Goal: Task Accomplishment & Management: Complete application form

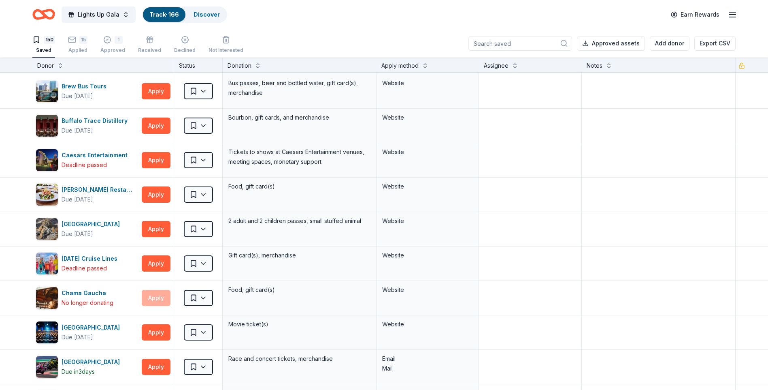
scroll to position [2245, 0]
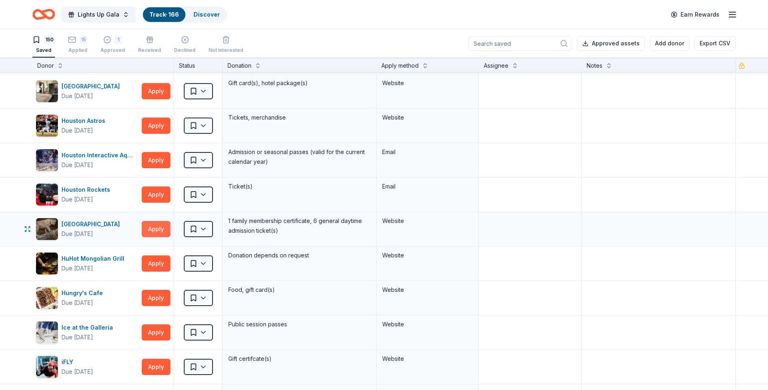
click at [159, 228] on button "Apply" at bounding box center [156, 229] width 29 height 16
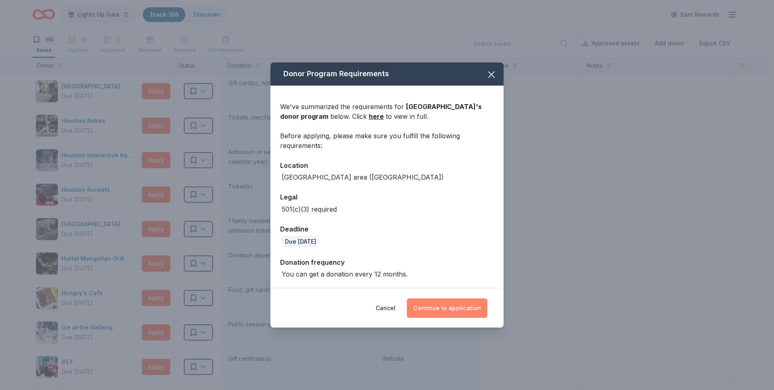
click at [446, 302] on button "Continue to application" at bounding box center [447, 307] width 81 height 19
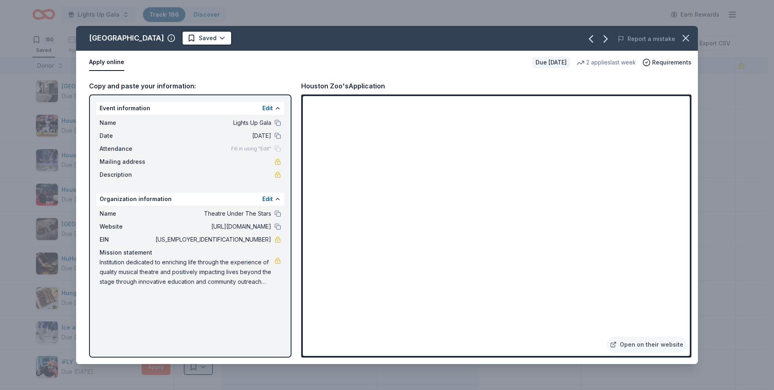
drag, startPoint x: 649, startPoint y: 341, endPoint x: 693, endPoint y: 60, distance: 284.5
click at [649, 341] on link "Open on their website" at bounding box center [647, 344] width 80 height 16
click at [166, 38] on html "Lights Up Gala Track · 166 Discover Earn Rewards 150 Saved 15 Applied 1 Approve…" at bounding box center [387, 195] width 774 height 390
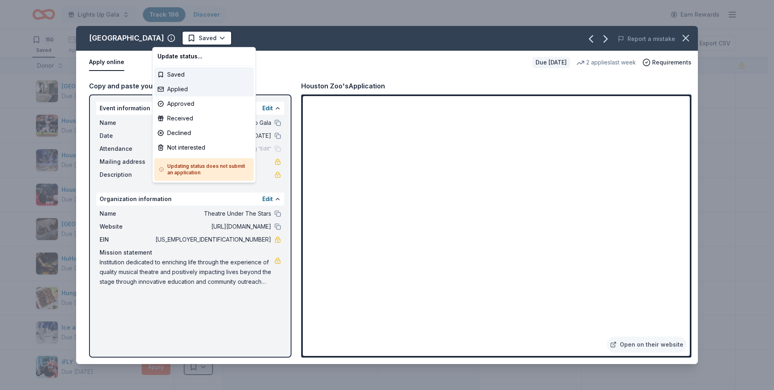
click at [196, 92] on div "Applied" at bounding box center [204, 89] width 100 height 15
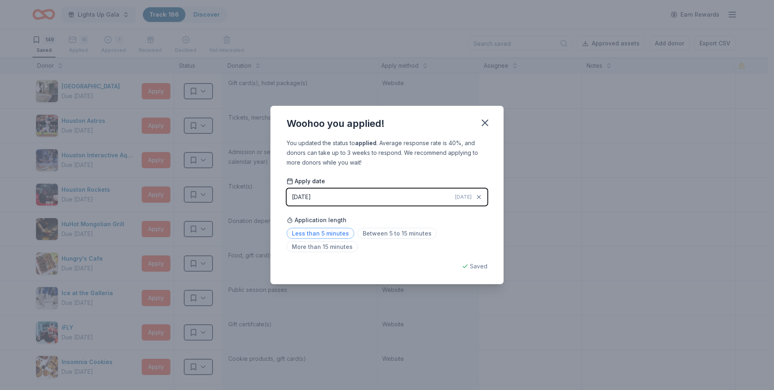
click at [335, 230] on span "Less than 5 minutes" at bounding box center [321, 233] width 68 height 11
click at [485, 121] on icon "button" at bounding box center [484, 122] width 11 height 11
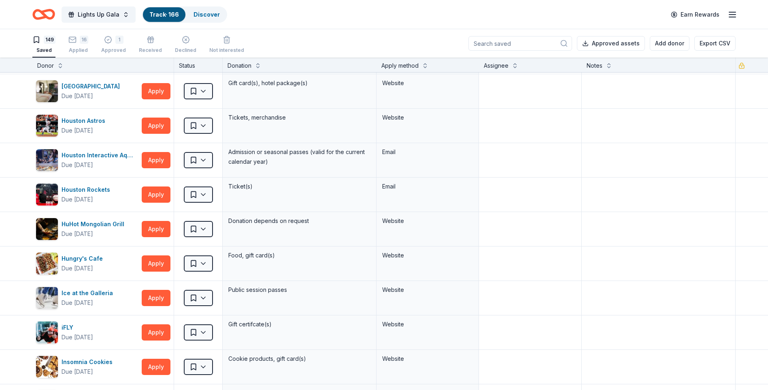
scroll to position [4107, 0]
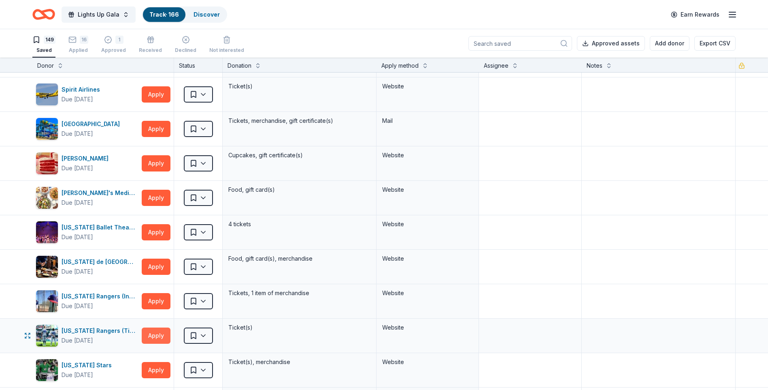
click at [156, 331] on button "Apply" at bounding box center [156, 335] width 29 height 16
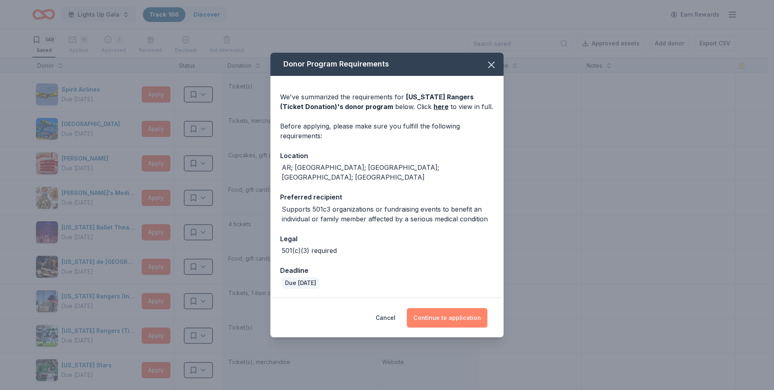
click at [472, 312] on button "Continue to application" at bounding box center [447, 317] width 81 height 19
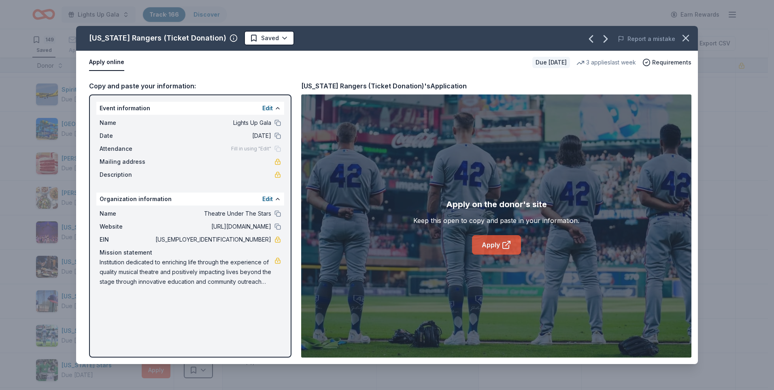
click at [497, 245] on link "Apply" at bounding box center [496, 244] width 49 height 19
click at [690, 40] on icon "button" at bounding box center [685, 37] width 11 height 11
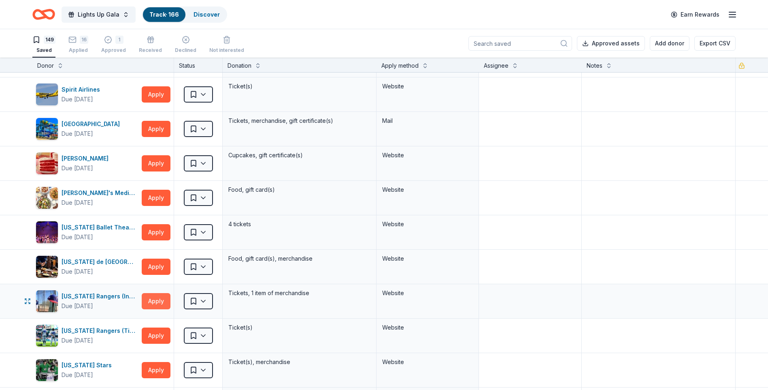
click at [151, 299] on button "Apply" at bounding box center [156, 301] width 29 height 16
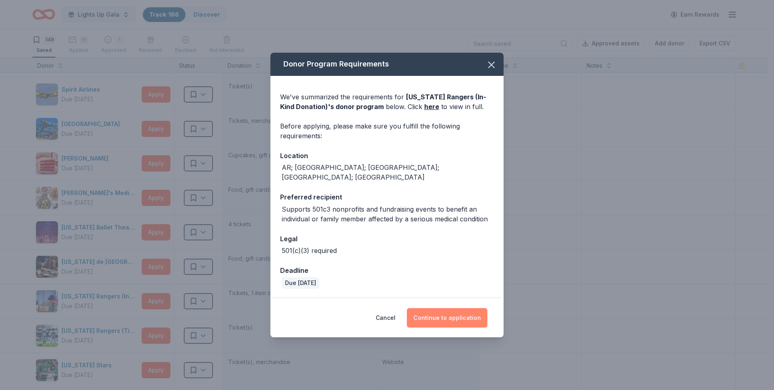
click at [472, 312] on button "Continue to application" at bounding box center [447, 317] width 81 height 19
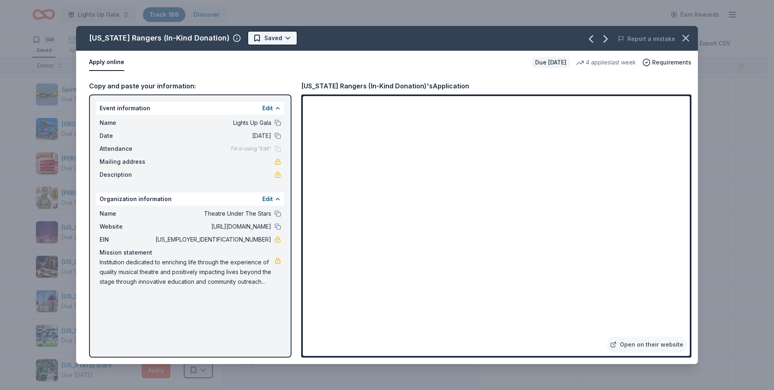
click at [236, 37] on html "Lights Up Gala Track · 166 Discover Earn Rewards 149 Saved 16 Applied 1 Approve…" at bounding box center [387, 195] width 774 height 390
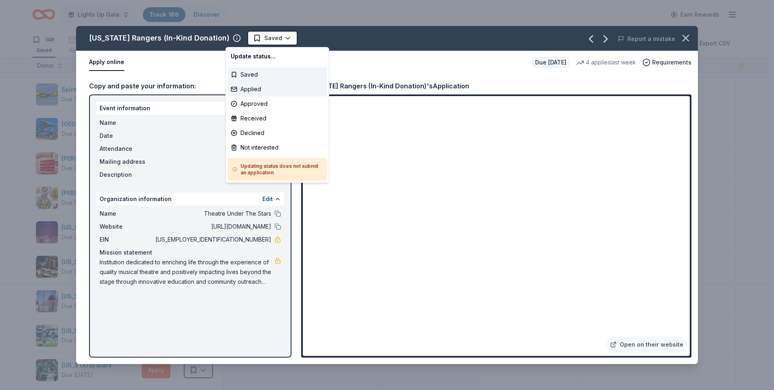
click at [262, 89] on div "Applied" at bounding box center [278, 89] width 100 height 15
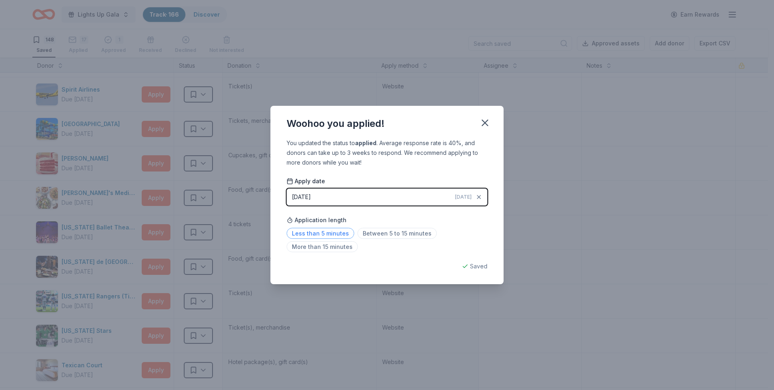
click at [334, 232] on span "Less than 5 minutes" at bounding box center [321, 233] width 68 height 11
click at [488, 123] on icon "button" at bounding box center [484, 122] width 11 height 11
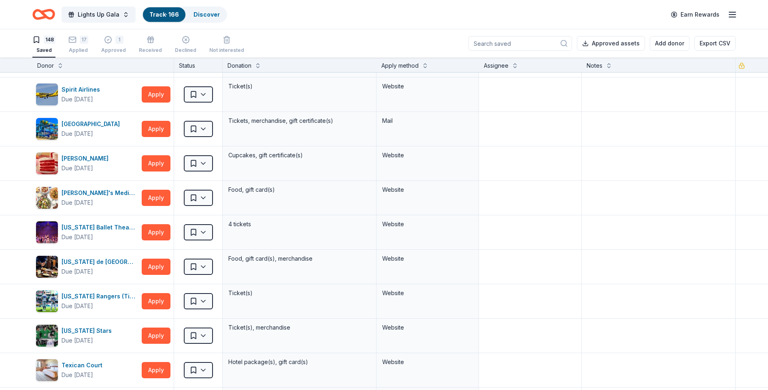
scroll to position [3488, 0]
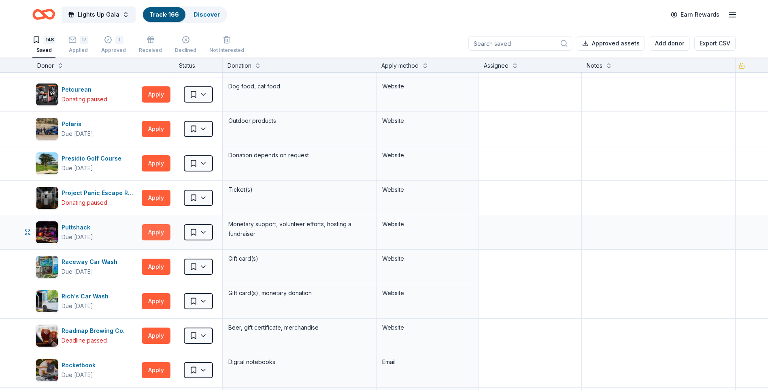
click at [156, 226] on button "Apply" at bounding box center [156, 232] width 29 height 16
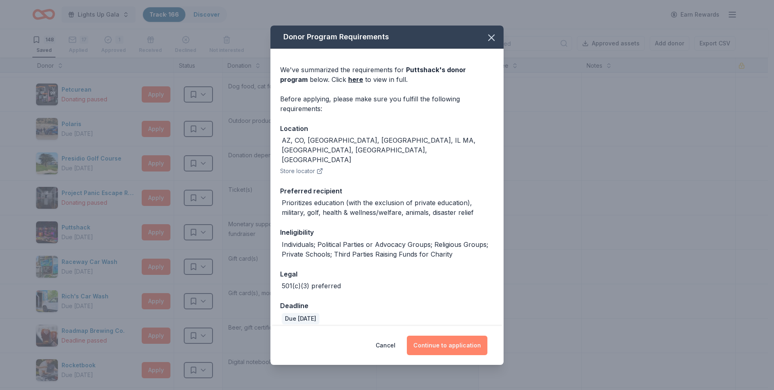
click at [458, 341] on button "Continue to application" at bounding box center [447, 344] width 81 height 19
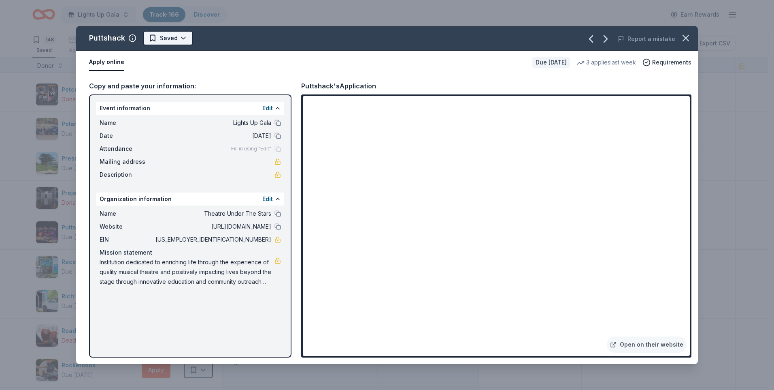
click at [163, 38] on html "Lights Up Gala Track · 166 Discover Earn Rewards 148 Saved 17 Applied 1 Approve…" at bounding box center [387, 195] width 774 height 390
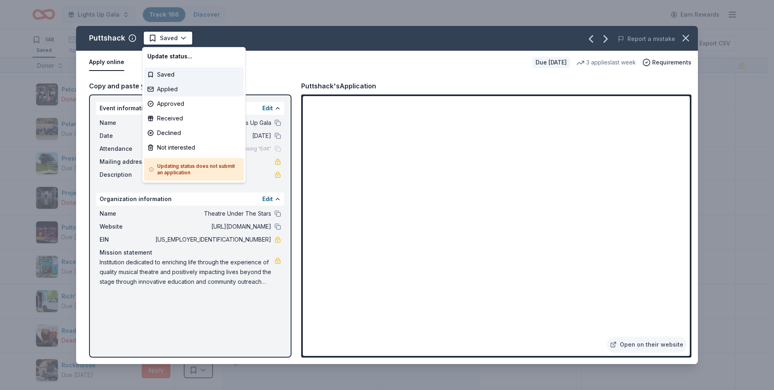
click at [182, 91] on div "Applied" at bounding box center [194, 89] width 100 height 15
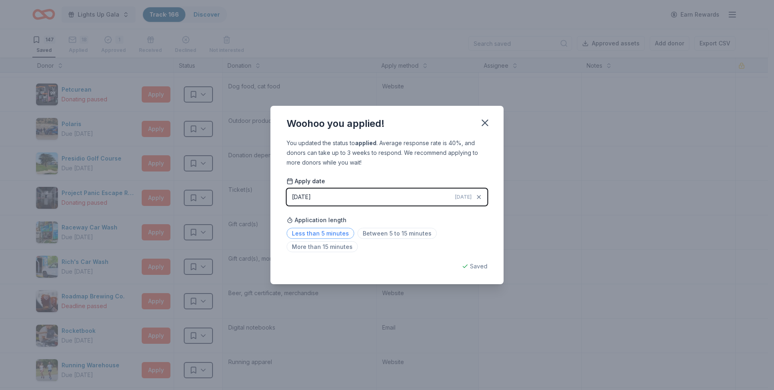
click at [336, 230] on span "Less than 5 minutes" at bounding box center [321, 233] width 68 height 11
click at [486, 124] on icon "button" at bounding box center [485, 123] width 6 height 6
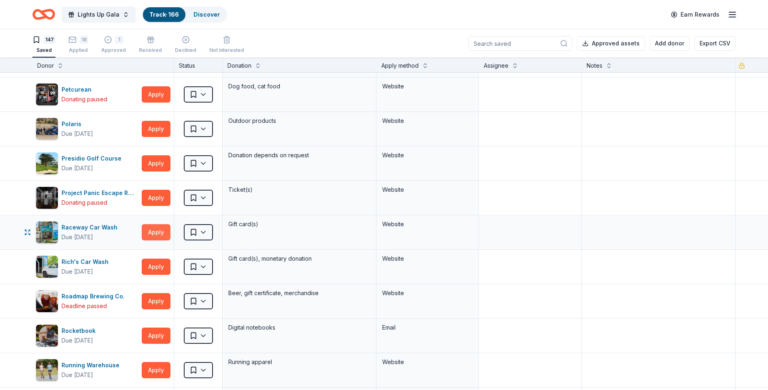
click at [162, 228] on button "Apply" at bounding box center [156, 232] width 29 height 16
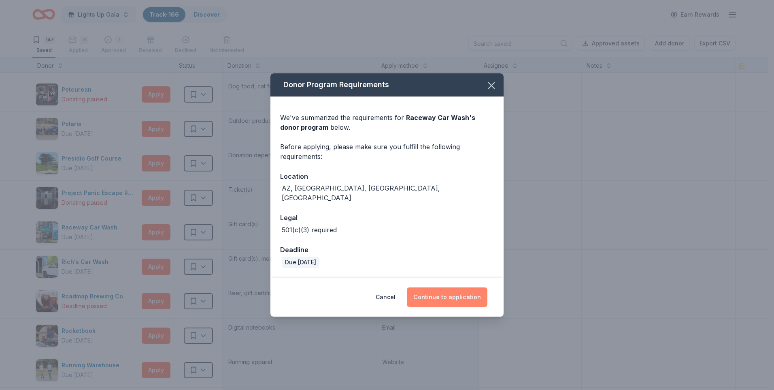
click at [454, 287] on button "Continue to application" at bounding box center [447, 296] width 81 height 19
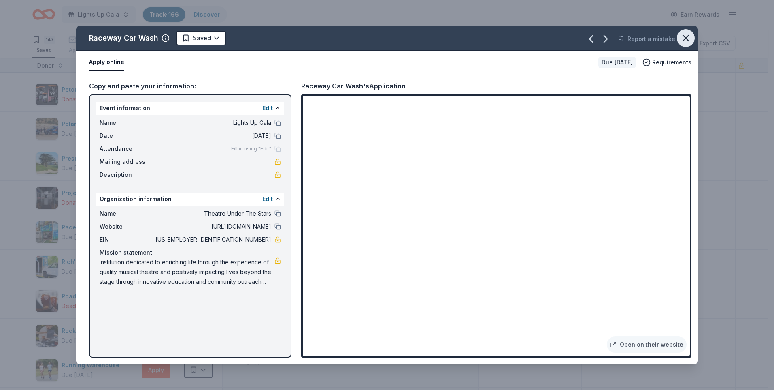
click at [685, 36] on icon "button" at bounding box center [685, 37] width 11 height 11
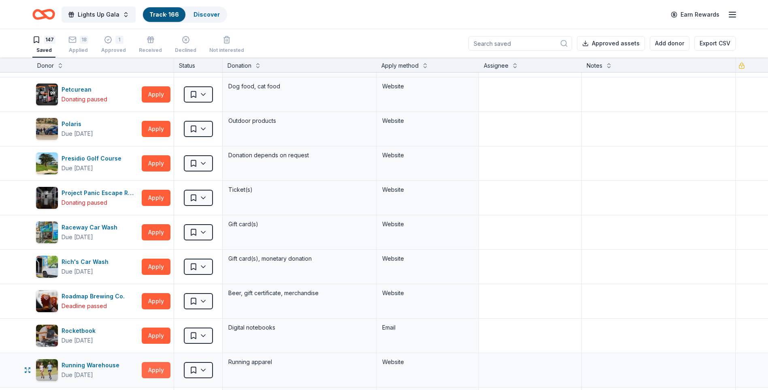
click at [149, 363] on button "Apply" at bounding box center [156, 370] width 29 height 16
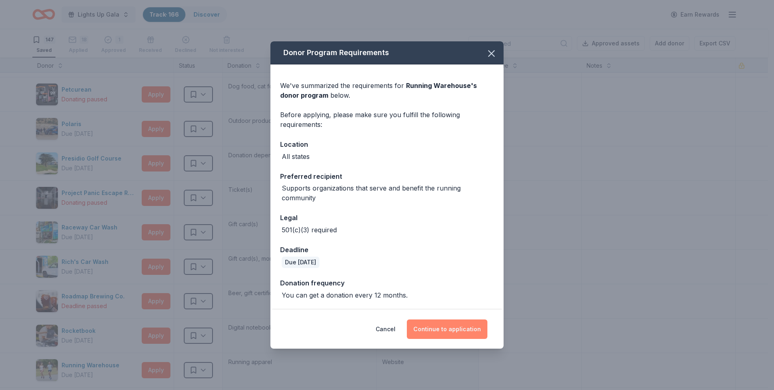
click at [437, 328] on button "Continue to application" at bounding box center [447, 328] width 81 height 19
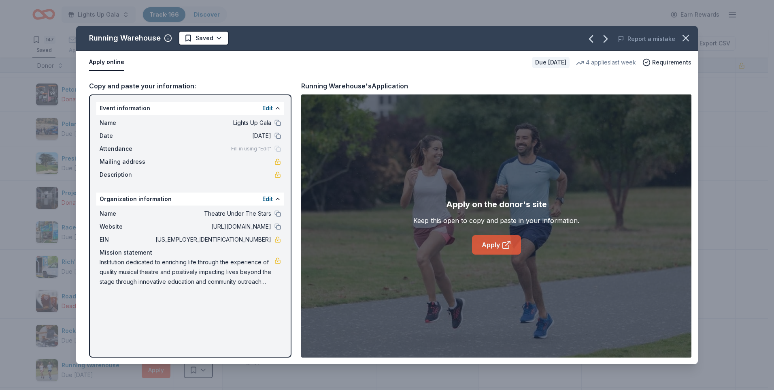
click at [500, 236] on link "Apply" at bounding box center [496, 244] width 49 height 19
click at [189, 40] on html "Lights Up Gala Track · 166 Discover Earn Rewards 147 Saved 18 Applied 1 Approve…" at bounding box center [387, 195] width 774 height 390
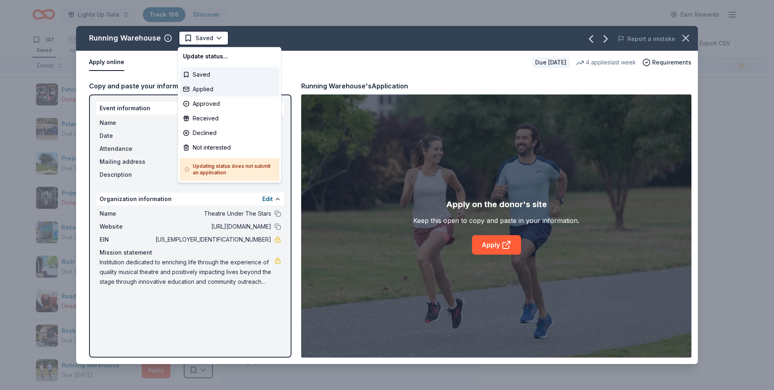
click at [191, 91] on div "Applied" at bounding box center [230, 89] width 100 height 15
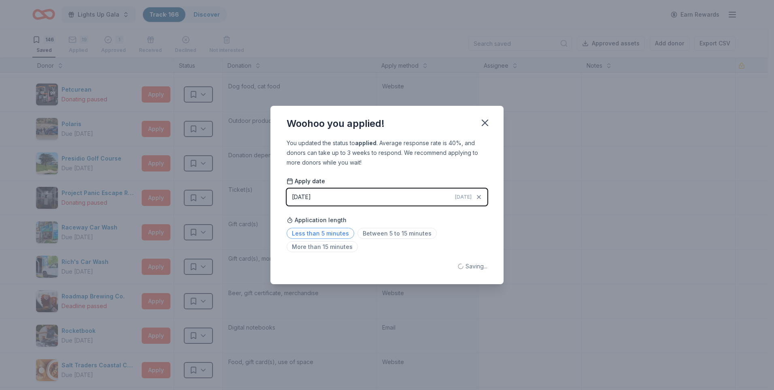
click at [345, 232] on span "Less than 5 minutes" at bounding box center [321, 233] width 68 height 11
click at [484, 119] on icon "button" at bounding box center [484, 122] width 11 height 11
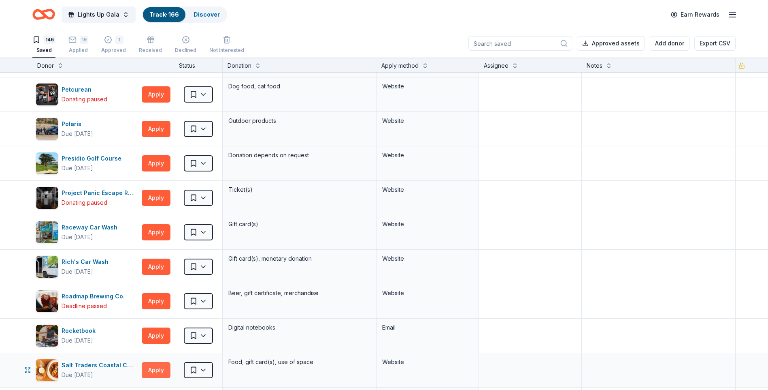
click at [147, 367] on button "Apply" at bounding box center [156, 370] width 29 height 16
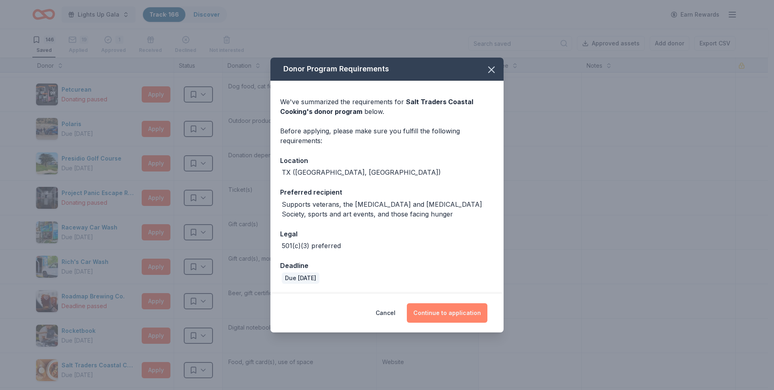
click at [433, 309] on button "Continue to application" at bounding box center [447, 312] width 81 height 19
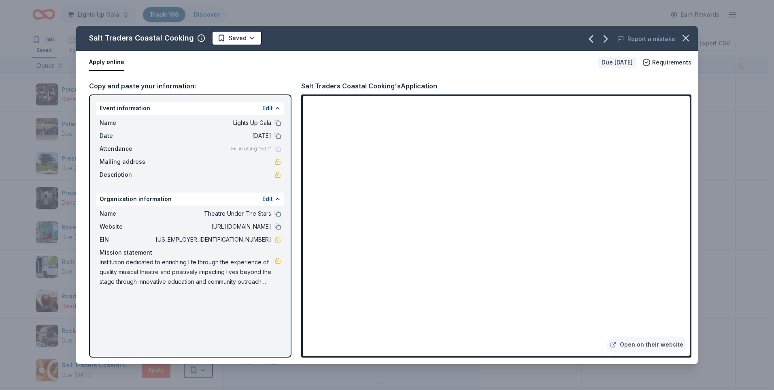
drag, startPoint x: 277, startPoint y: 122, endPoint x: 285, endPoint y: 135, distance: 14.9
click at [276, 122] on button at bounding box center [278, 122] width 6 height 6
click at [232, 37] on html "Lights Up Gala Track · 166 Discover Earn Rewards 146 Saved 19 Applied 1 Approve…" at bounding box center [387, 195] width 774 height 390
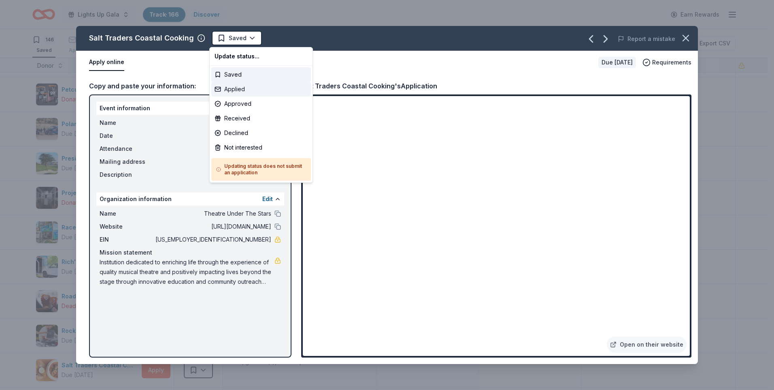
click at [251, 94] on div "Applied" at bounding box center [261, 89] width 100 height 15
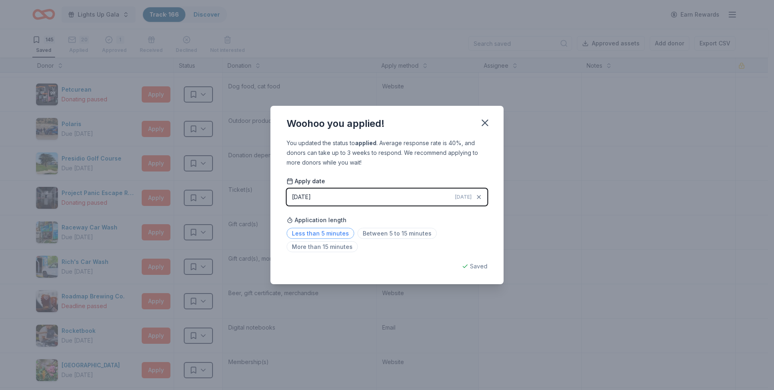
click at [317, 230] on span "Less than 5 minutes" at bounding box center [321, 233] width 68 height 11
click at [488, 125] on icon "button" at bounding box center [485, 123] width 6 height 6
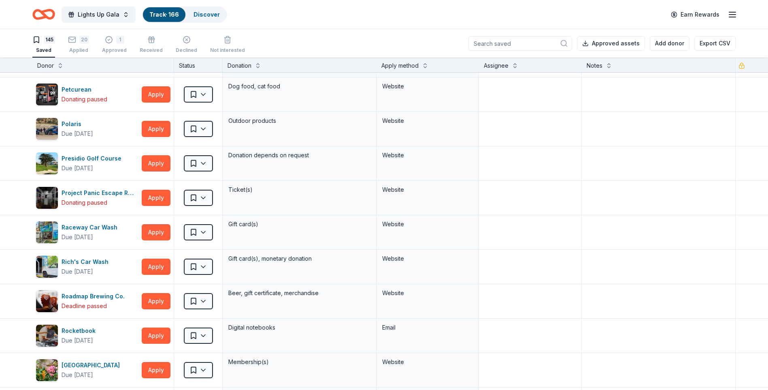
scroll to position [3109, 0]
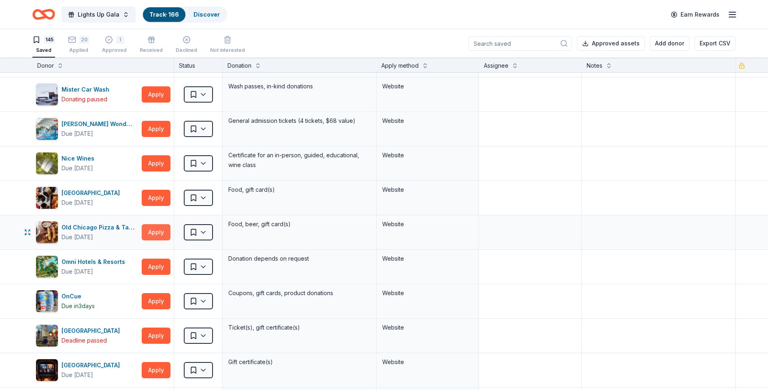
click at [153, 229] on button "Apply" at bounding box center [156, 232] width 29 height 16
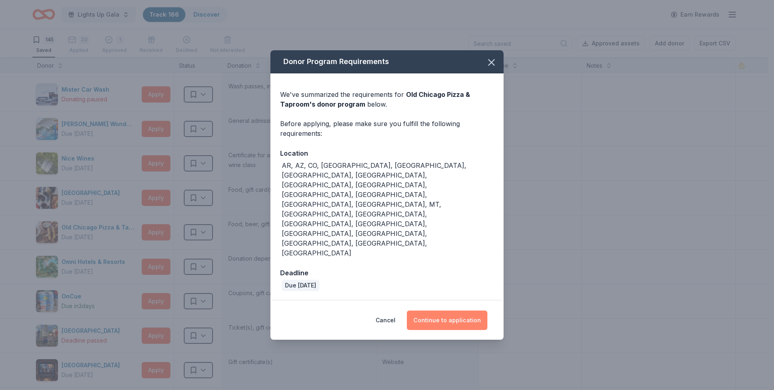
click at [441, 310] on button "Continue to application" at bounding box center [447, 319] width 81 height 19
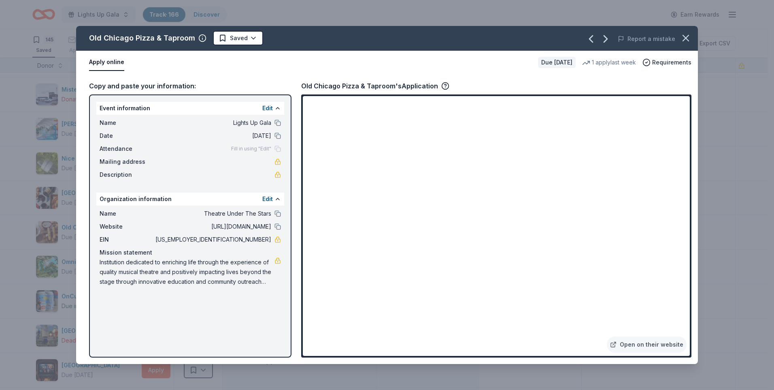
click at [241, 40] on html "Lights Up Gala Track · 166 Discover Earn Rewards 145 Saved 20 Applied 1 Approve…" at bounding box center [387, 195] width 774 height 390
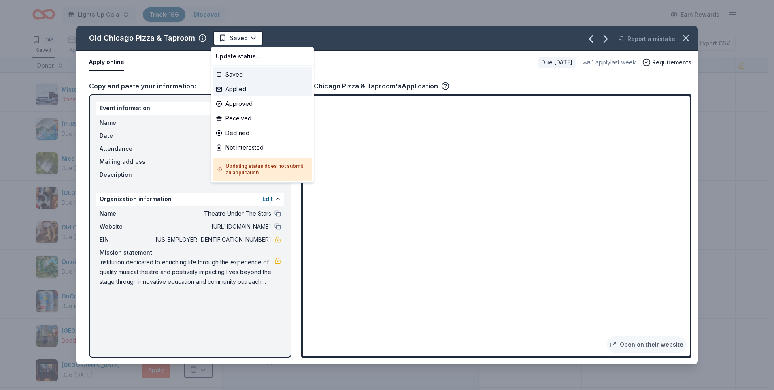
click at [253, 86] on div "Applied" at bounding box center [263, 89] width 100 height 15
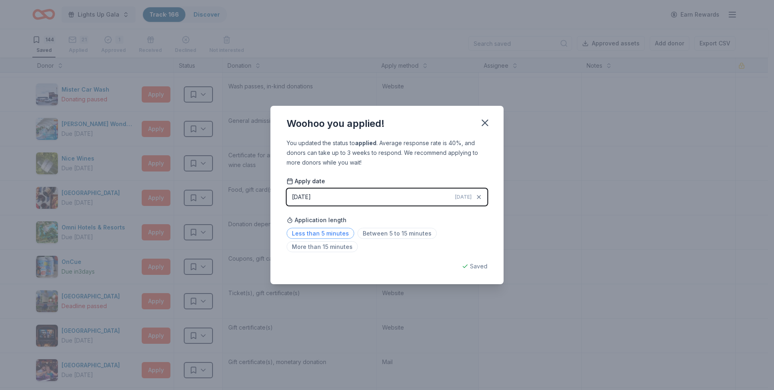
click at [339, 233] on span "Less than 5 minutes" at bounding box center [321, 233] width 68 height 11
click at [484, 121] on icon "button" at bounding box center [484, 122] width 11 height 11
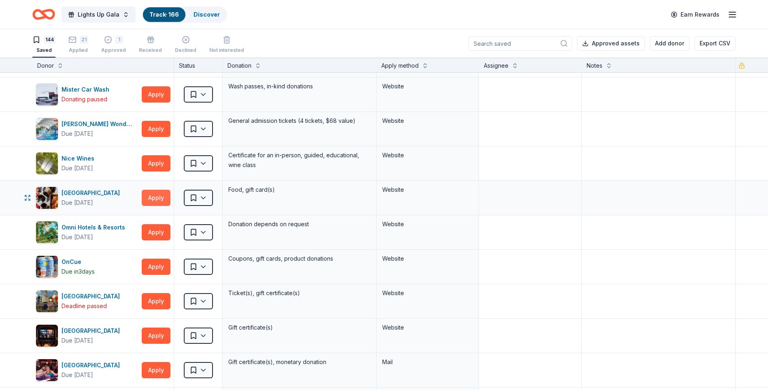
click at [145, 197] on button "Apply" at bounding box center [156, 198] width 29 height 16
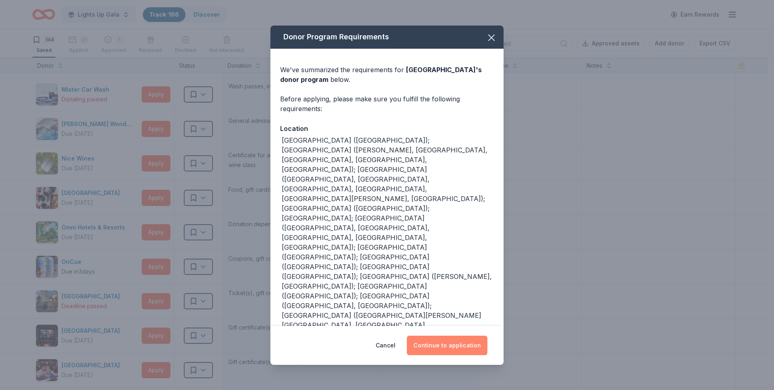
click at [456, 335] on button "Continue to application" at bounding box center [447, 344] width 81 height 19
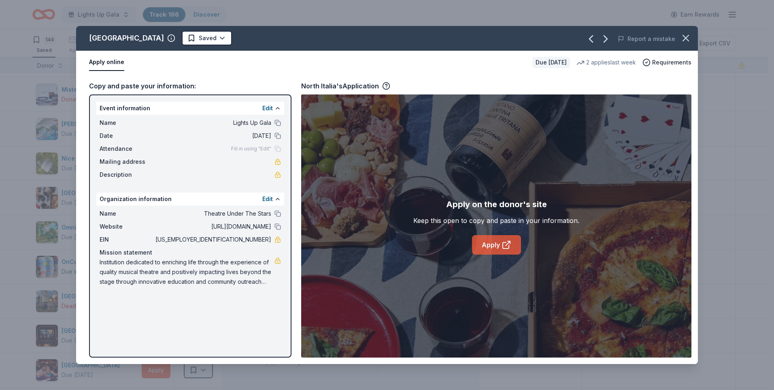
click at [493, 240] on link "Apply" at bounding box center [496, 244] width 49 height 19
click at [686, 36] on icon "button" at bounding box center [685, 37] width 11 height 11
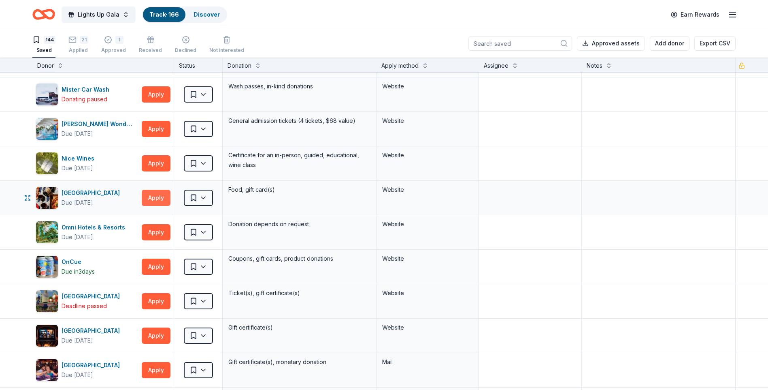
click at [164, 198] on button "Apply" at bounding box center [156, 198] width 29 height 16
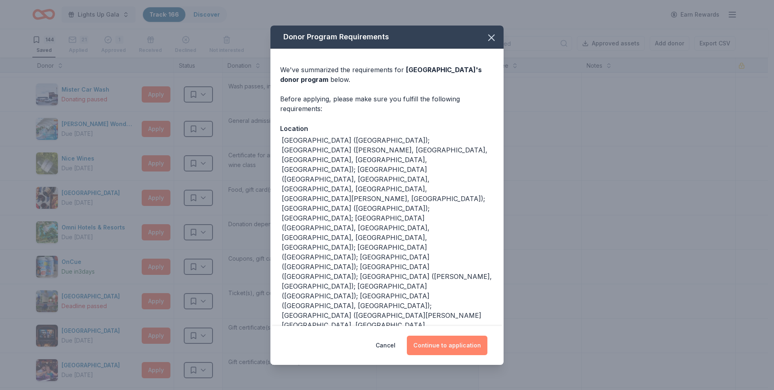
click at [460, 335] on button "Continue to application" at bounding box center [447, 344] width 81 height 19
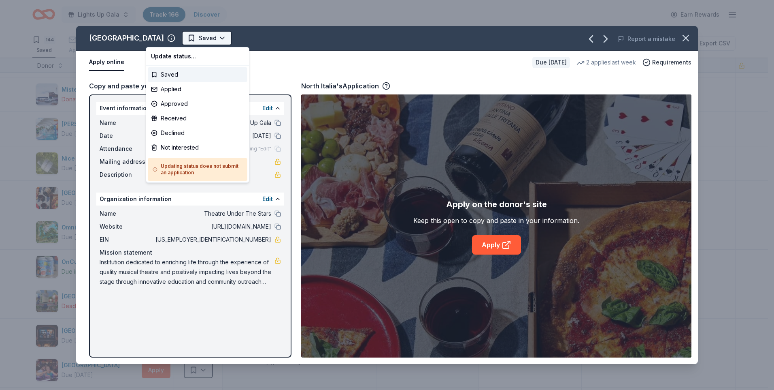
click at [177, 40] on html "Lights Up Gala Track · 166 Discover Earn Rewards 144 Saved 21 Applied 1 Approve…" at bounding box center [387, 195] width 774 height 390
click at [188, 87] on div "Applied" at bounding box center [198, 89] width 100 height 15
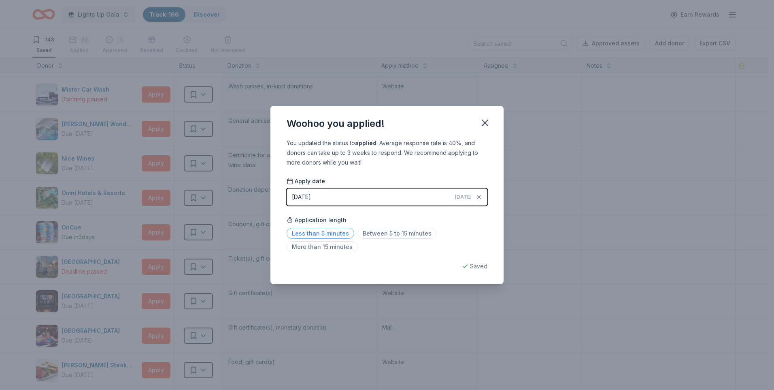
click at [339, 232] on span "Less than 5 minutes" at bounding box center [321, 233] width 68 height 11
click at [480, 124] on icon "button" at bounding box center [484, 122] width 11 height 11
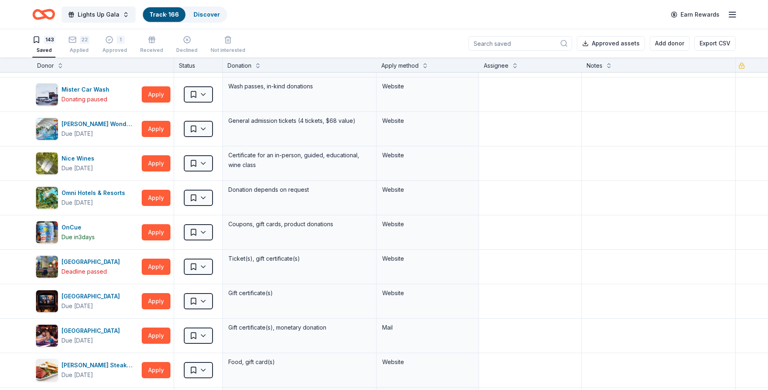
scroll to position [2834, 0]
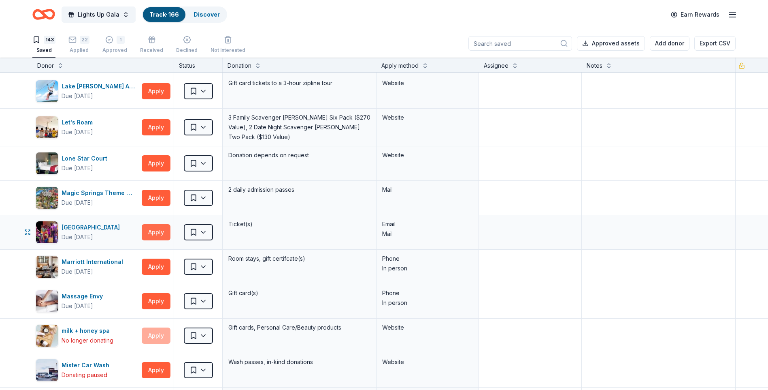
click at [155, 230] on button "Apply" at bounding box center [156, 232] width 29 height 16
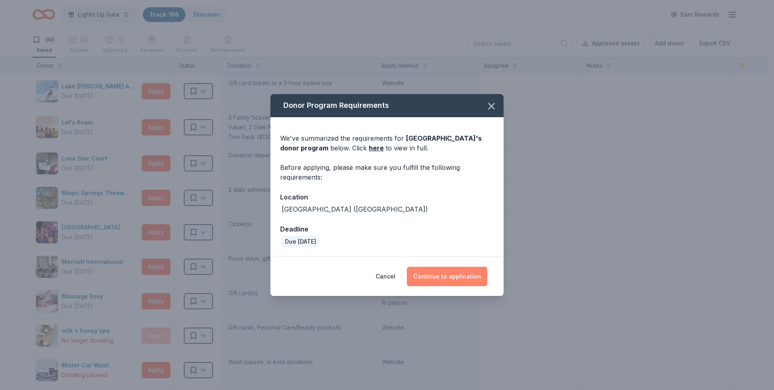
click at [473, 280] on button "Continue to application" at bounding box center [447, 275] width 81 height 19
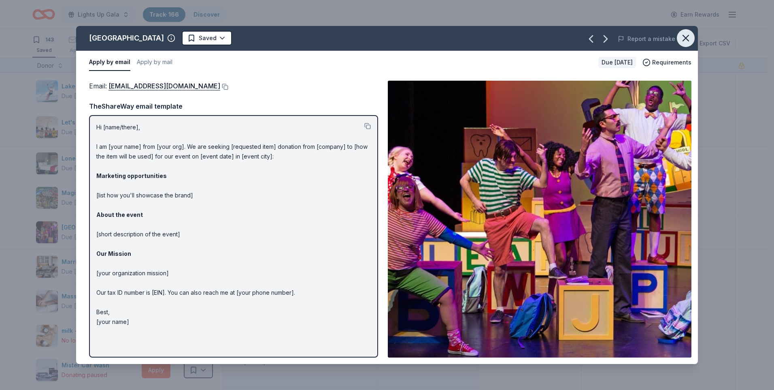
click at [686, 36] on icon "button" at bounding box center [685, 37] width 11 height 11
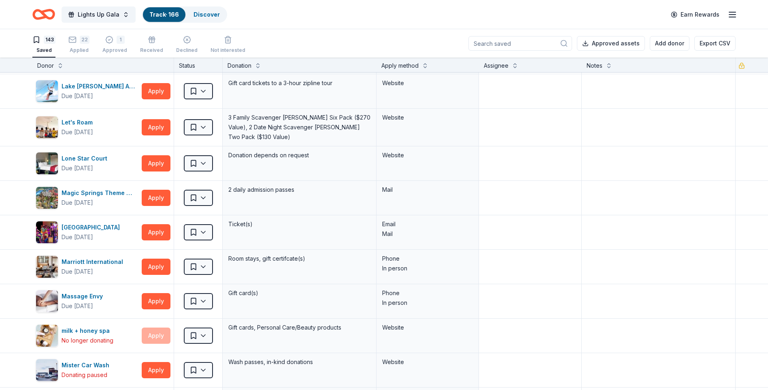
scroll to position [484, 0]
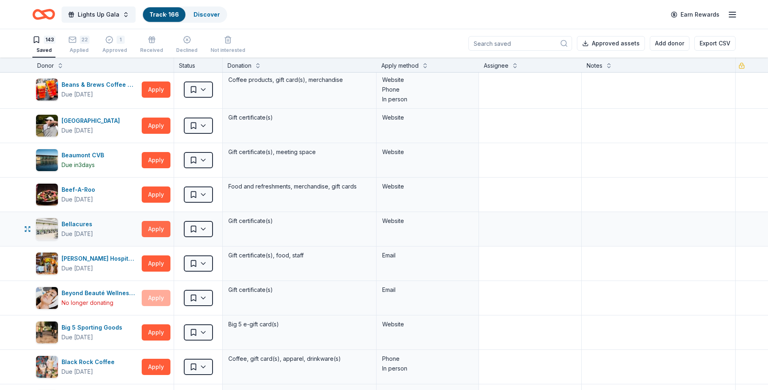
click at [152, 226] on button "Apply" at bounding box center [156, 229] width 29 height 16
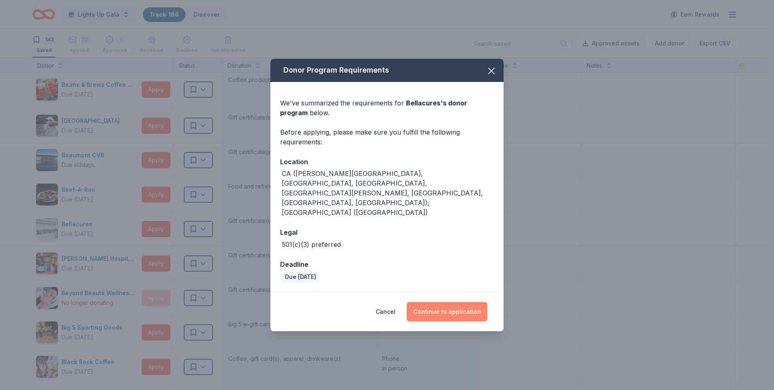
click at [459, 302] on button "Continue to application" at bounding box center [447, 311] width 81 height 19
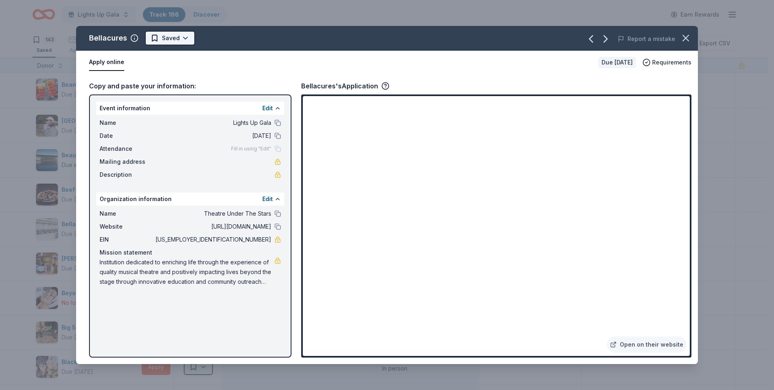
click at [158, 38] on html "Lights Up Gala Track · 166 Discover Earn Rewards 143 Saved 22 Applied 1 Approve…" at bounding box center [387, 195] width 774 height 390
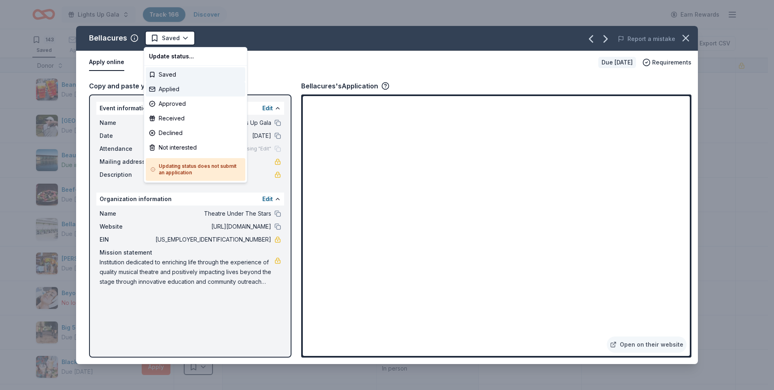
click at [190, 93] on div "Applied" at bounding box center [196, 89] width 100 height 15
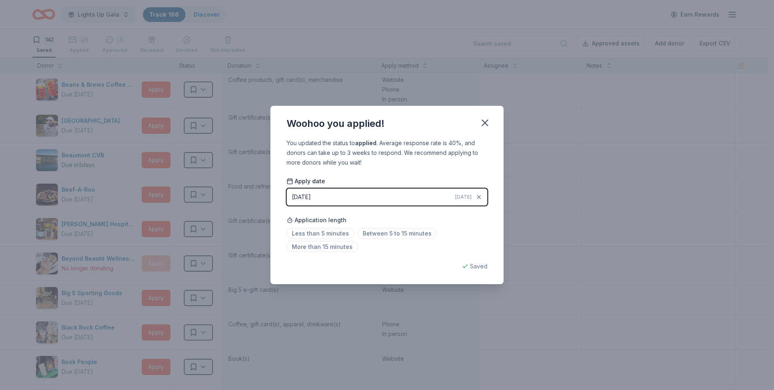
click at [414, 239] on div "Less than 5 minutes Between 5 to 15 minutes More than 15 minutes" at bounding box center [387, 241] width 201 height 27
click at [421, 234] on span "Between 5 to 15 minutes" at bounding box center [397, 233] width 79 height 11
click at [487, 120] on icon "button" at bounding box center [484, 122] width 11 height 11
